Goal: Task Accomplishment & Management: Use online tool/utility

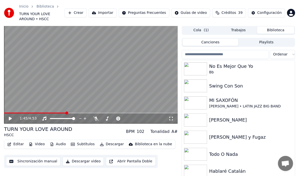
click at [84, 10] on button "Crear" at bounding box center [75, 12] width 22 height 9
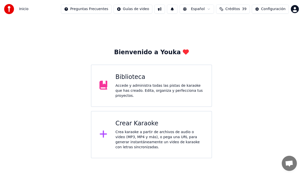
click at [141, 124] on div "Crear Karaoke" at bounding box center [159, 123] width 88 height 8
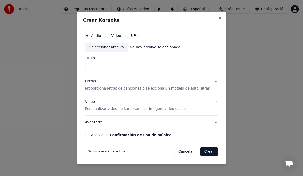
click at [102, 68] on input "Título" at bounding box center [151, 66] width 133 height 9
click at [143, 49] on div "No hay archivo seleccionado" at bounding box center [155, 47] width 55 height 5
click at [129, 34] on button "URL" at bounding box center [127, 35] width 4 height 4
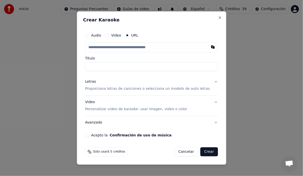
click at [90, 65] on div "Audio Video URL Título Letras Proporciona letras de canciones o selecciona un m…" at bounding box center [151, 83] width 137 height 111
click at [97, 67] on input "Título" at bounding box center [151, 66] width 133 height 9
click at [106, 49] on input "text" at bounding box center [151, 47] width 133 height 10
click at [208, 48] on button "button" at bounding box center [213, 46] width 10 height 9
type input "**********"
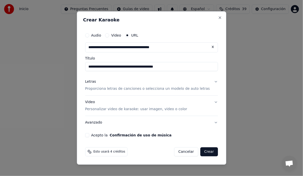
type input "**********"
click at [99, 47] on input "**********" at bounding box center [151, 47] width 133 height 10
click at [210, 80] on button "Letras Proporciona letras de canciones o selecciona un modelo de auto letras" at bounding box center [151, 85] width 133 height 20
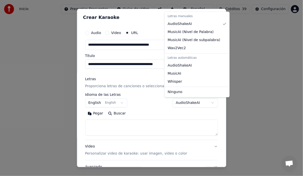
click at [204, 102] on body "**********" at bounding box center [151, 79] width 303 height 158
select select "****"
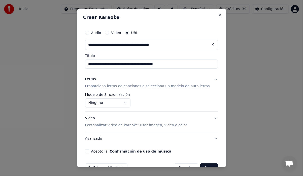
click at [207, 117] on button "Video Personalizar video de karaoke: usar imagen, video o color" at bounding box center [151, 121] width 133 height 20
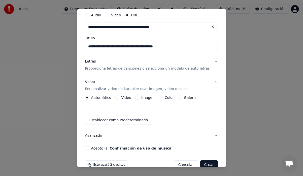
scroll to position [25, 0]
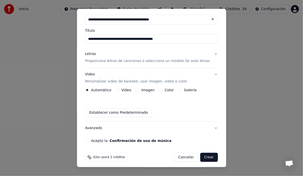
click at [137, 90] on button "Imagen" at bounding box center [137, 90] width 4 height 4
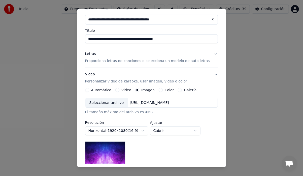
click at [119, 89] on button "Video" at bounding box center [117, 90] width 4 height 4
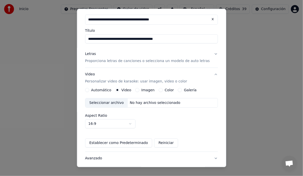
click at [89, 89] on button "Automático" at bounding box center [87, 90] width 4 height 4
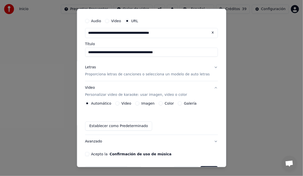
scroll to position [0, 0]
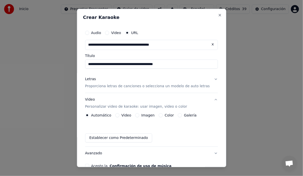
click at [181, 114] on button "Galería" at bounding box center [180, 115] width 4 height 4
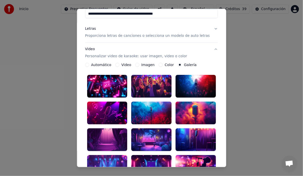
scroll to position [75, 0]
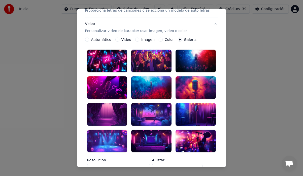
click at [163, 113] on div at bounding box center [151, 114] width 40 height 23
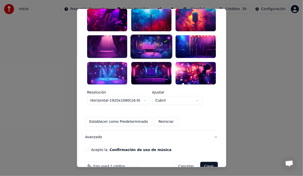
scroll to position [146, 0]
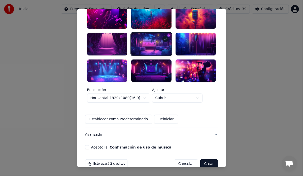
click at [89, 145] on button "Acepto la Confirmación de uso de música" at bounding box center [87, 147] width 4 height 4
click at [200, 159] on button "Crear" at bounding box center [209, 163] width 18 height 9
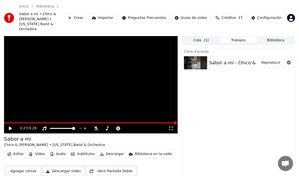
click at [61, 166] on button "Descargar video" at bounding box center [63, 170] width 41 height 9
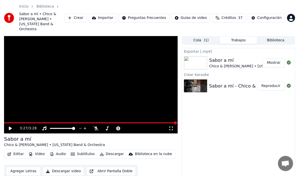
click at [87, 13] on button "Crear" at bounding box center [75, 17] width 22 height 9
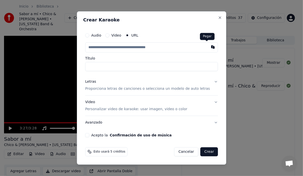
click at [208, 48] on button "button" at bounding box center [213, 46] width 10 height 9
type input "**********"
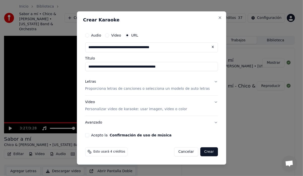
type input "**********"
click at [207, 102] on button "Video Personalizar video de karaoke: usar imagen, video o color" at bounding box center [151, 105] width 133 height 20
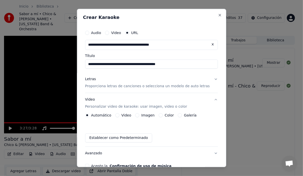
click at [179, 114] on button "Galería" at bounding box center [180, 115] width 4 height 4
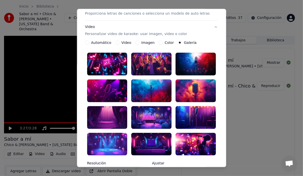
scroll to position [75, 0]
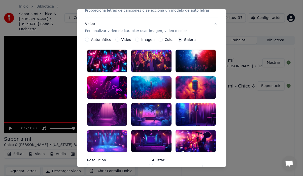
click at [140, 112] on div at bounding box center [151, 114] width 40 height 23
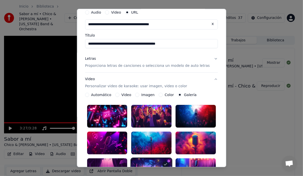
scroll to position [20, 0]
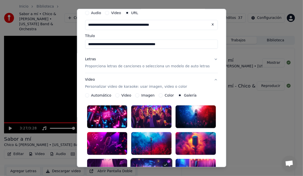
click at [209, 58] on button "Letras Proporciona letras de canciones o selecciona un modelo de auto letras" at bounding box center [151, 63] width 133 height 20
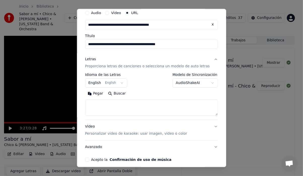
click at [124, 82] on button "English English" at bounding box center [106, 82] width 42 height 9
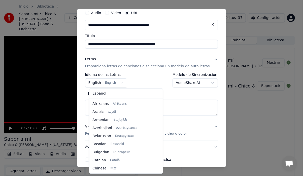
scroll to position [40, 0]
select select "**"
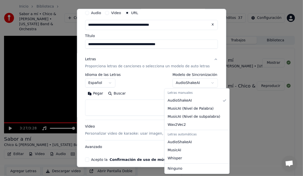
click at [205, 82] on body "**********" at bounding box center [149, 88] width 299 height 176
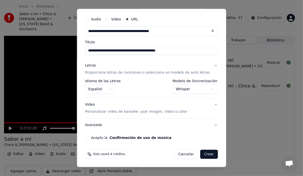
scroll to position [13, 0]
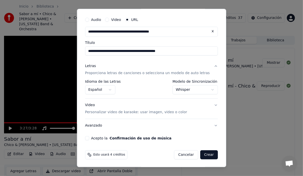
drag, startPoint x: 90, startPoint y: 137, endPoint x: 92, endPoint y: 139, distance: 3.2
click at [89, 137] on button "Acepto la Confirmación de uso de música" at bounding box center [87, 138] width 4 height 4
click at [200, 155] on button "Crear" at bounding box center [209, 154] width 18 height 9
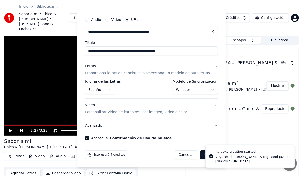
select select "**********"
select select
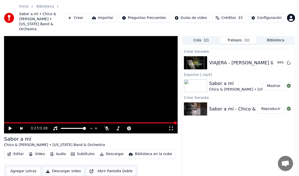
click at [83, 15] on button "Crear" at bounding box center [75, 17] width 22 height 9
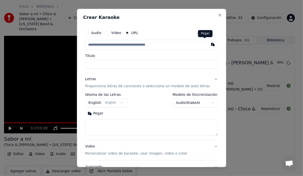
click at [208, 44] on button "button" at bounding box center [213, 44] width 10 height 9
type input "**********"
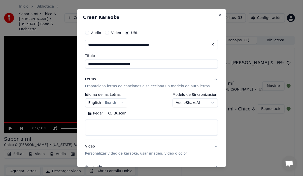
type input "**********"
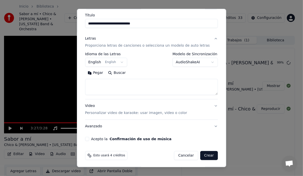
scroll to position [41, 0]
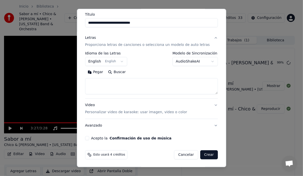
click at [122, 61] on body "**********" at bounding box center [149, 88] width 299 height 176
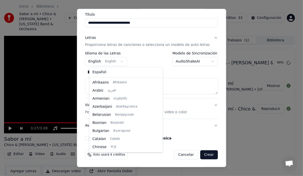
scroll to position [40, 0]
select select "**"
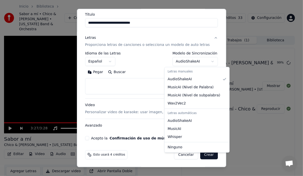
click at [205, 60] on body "**********" at bounding box center [149, 88] width 299 height 176
select select "*******"
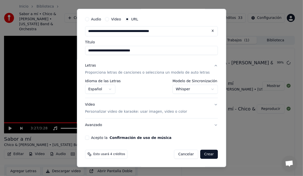
scroll to position [13, 0]
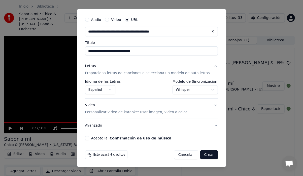
click at [208, 105] on button "Video Personalizar video de karaoke: usar imagen, video o color" at bounding box center [151, 108] width 133 height 20
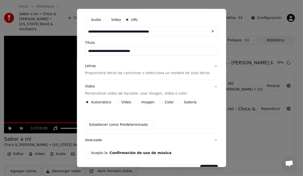
drag, startPoint x: 181, startPoint y: 102, endPoint x: 177, endPoint y: 103, distance: 4.5
click at [181, 102] on button "Galería" at bounding box center [180, 102] width 4 height 4
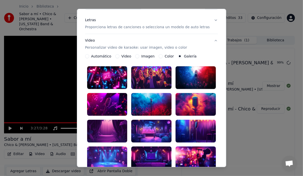
scroll to position [63, 0]
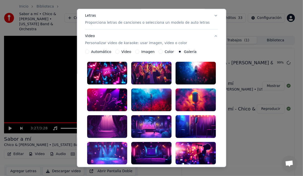
click at [97, 123] on div at bounding box center [107, 126] width 40 height 23
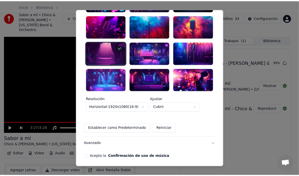
scroll to position [139, 0]
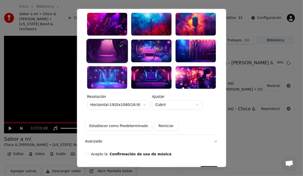
drag, startPoint x: 93, startPoint y: 143, endPoint x: 120, endPoint y: 143, distance: 27.7
click at [94, 152] on div "Acepto la Confirmación de uso de música" at bounding box center [151, 154] width 133 height 4
drag, startPoint x: 90, startPoint y: 144, endPoint x: 92, endPoint y: 146, distance: 3.4
click at [89, 152] on button "Acepto la Confirmación de uso de música" at bounding box center [87, 154] width 4 height 4
click at [208, 166] on button "Crear" at bounding box center [209, 170] width 18 height 9
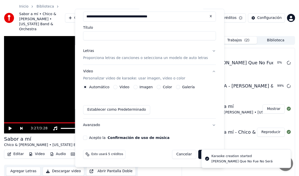
scroll to position [28, 0]
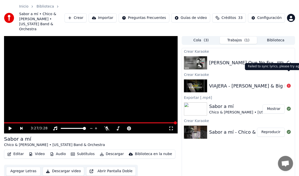
click at [288, 84] on icon at bounding box center [288, 86] width 4 height 4
click at [279, 82] on div "VIAJERA - [PERSON_NAME] & Big Band Jazz de [GEOGRAPHIC_DATA]" at bounding box center [285, 85] width 153 height 7
click at [270, 66] on div "Failed to sync lyrics, please try again Failed to sync lyrics, please try again" at bounding box center [276, 66] width 62 height 7
click at [202, 79] on img at bounding box center [195, 85] width 23 height 13
click at [288, 84] on icon at bounding box center [288, 86] width 4 height 4
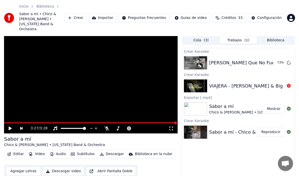
click at [288, 84] on icon at bounding box center [288, 86] width 4 height 4
click at [216, 82] on div "VIAJERA - [PERSON_NAME] & Big Band Jazz de [GEOGRAPHIC_DATA]" at bounding box center [285, 85] width 153 height 7
click at [190, 79] on img at bounding box center [195, 85] width 23 height 13
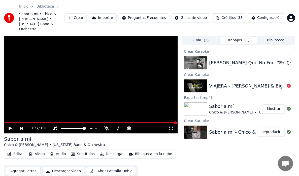
click at [190, 79] on img at bounding box center [195, 85] width 23 height 13
click at [219, 77] on div "VIAJERA - [PERSON_NAME] & Big Band Jazz de [GEOGRAPHIC_DATA]" at bounding box center [238, 85] width 113 height 17
click at [218, 71] on div "Crear Karaoke VIAJERA - [PERSON_NAME] & Big Band Jazz de [GEOGRAPHIC_DATA]" at bounding box center [238, 82] width 113 height 23
click at [210, 77] on div "VIAJERA - [PERSON_NAME] & Big Band Jazz de [GEOGRAPHIC_DATA]" at bounding box center [238, 85] width 113 height 17
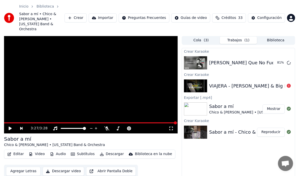
click at [282, 82] on div "VIAJERA - [PERSON_NAME] & Big Band Jazz de [GEOGRAPHIC_DATA]" at bounding box center [285, 85] width 153 height 7
click at [260, 82] on div "VIAJERA - [PERSON_NAME] & Big Band Jazz de [GEOGRAPHIC_DATA]" at bounding box center [285, 85] width 153 height 7
click at [290, 94] on div "Crear Karaoke [PERSON_NAME] Que No Fue No Será 82 % Crear Karaoke VIAJERA - [PE…" at bounding box center [237, 122] width 113 height 149
click at [192, 79] on img at bounding box center [195, 85] width 23 height 13
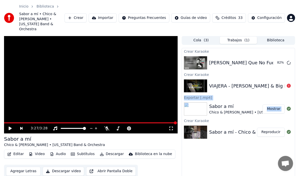
click at [190, 79] on img at bounding box center [195, 85] width 23 height 13
click at [260, 82] on div "VIAJERA - [PERSON_NAME] & Big Band Jazz de [GEOGRAPHIC_DATA]" at bounding box center [285, 85] width 153 height 7
click at [258, 82] on div "VIAJERA - [PERSON_NAME] & Big Band Jazz de [GEOGRAPHIC_DATA]" at bounding box center [285, 85] width 153 height 7
click at [288, 84] on icon at bounding box center [288, 86] width 4 height 4
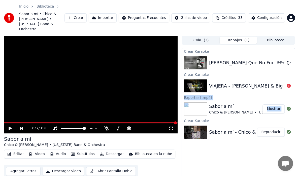
click at [288, 84] on icon at bounding box center [288, 86] width 4 height 4
click at [287, 84] on icon at bounding box center [288, 86] width 4 height 4
click at [286, 83] on div at bounding box center [288, 86] width 8 height 6
